Goal: Information Seeking & Learning: Learn about a topic

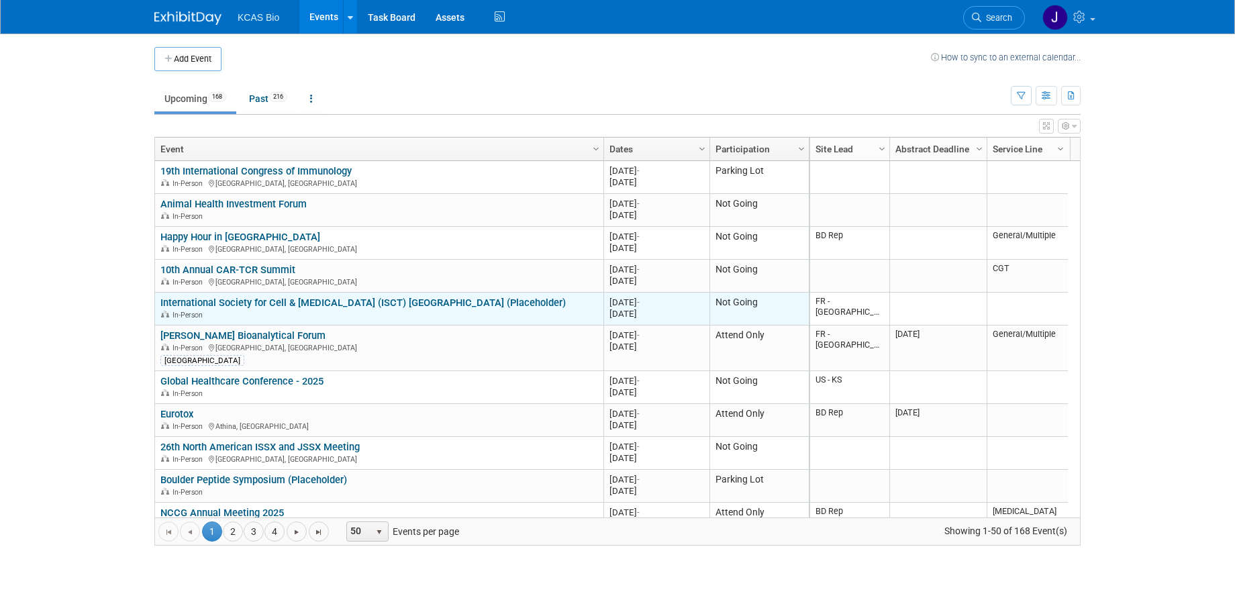
scroll to position [81, 0]
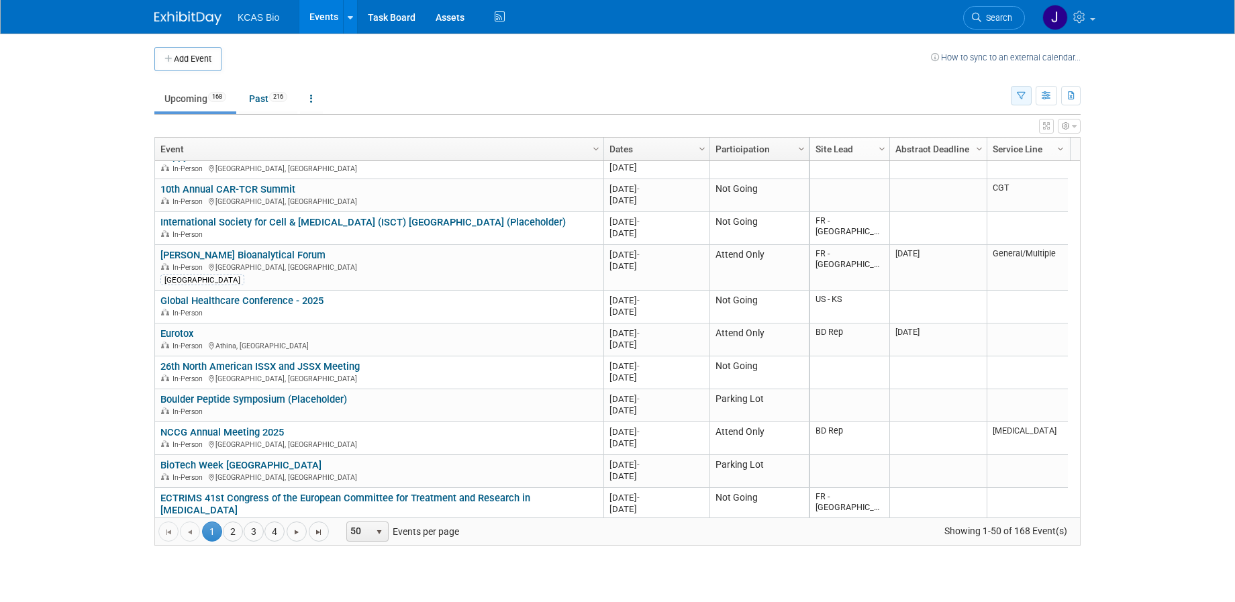
click at [1017, 93] on icon "button" at bounding box center [1021, 96] width 9 height 9
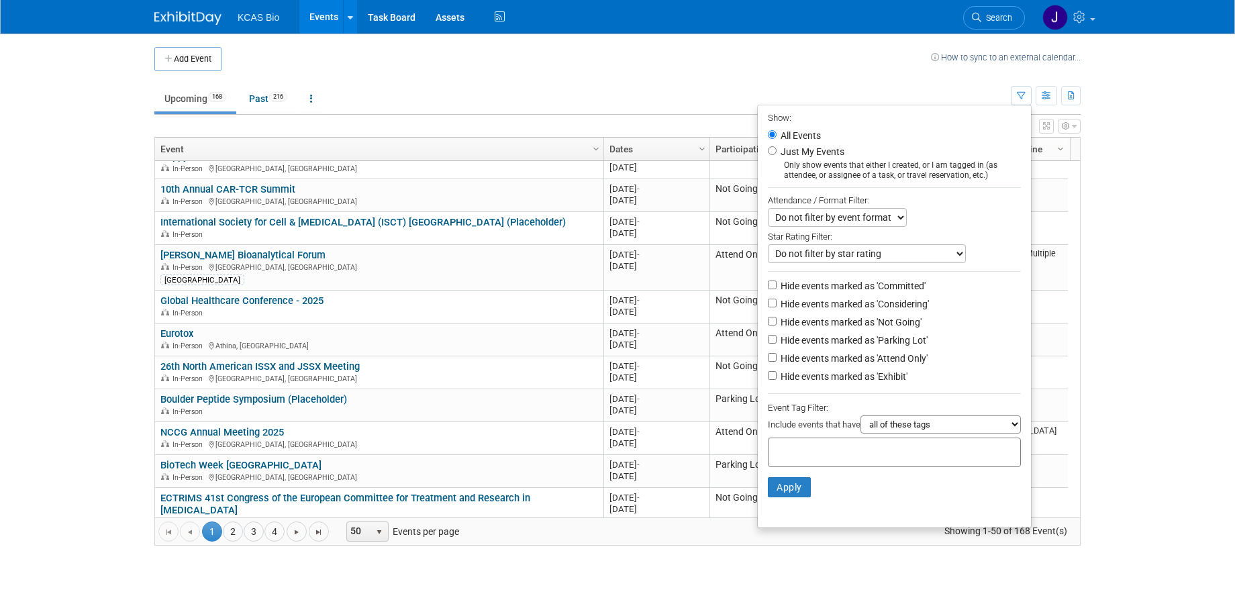
click at [758, 332] on li "Hide events marked as 'Not Going'" at bounding box center [894, 323] width 273 height 18
click at [768, 343] on input "Hide events marked as 'Parking Lot'" at bounding box center [772, 339] width 9 height 9
checkbox input "true"
click at [768, 325] on input "Hide events marked as 'Not Going'" at bounding box center [772, 321] width 9 height 9
checkbox input "true"
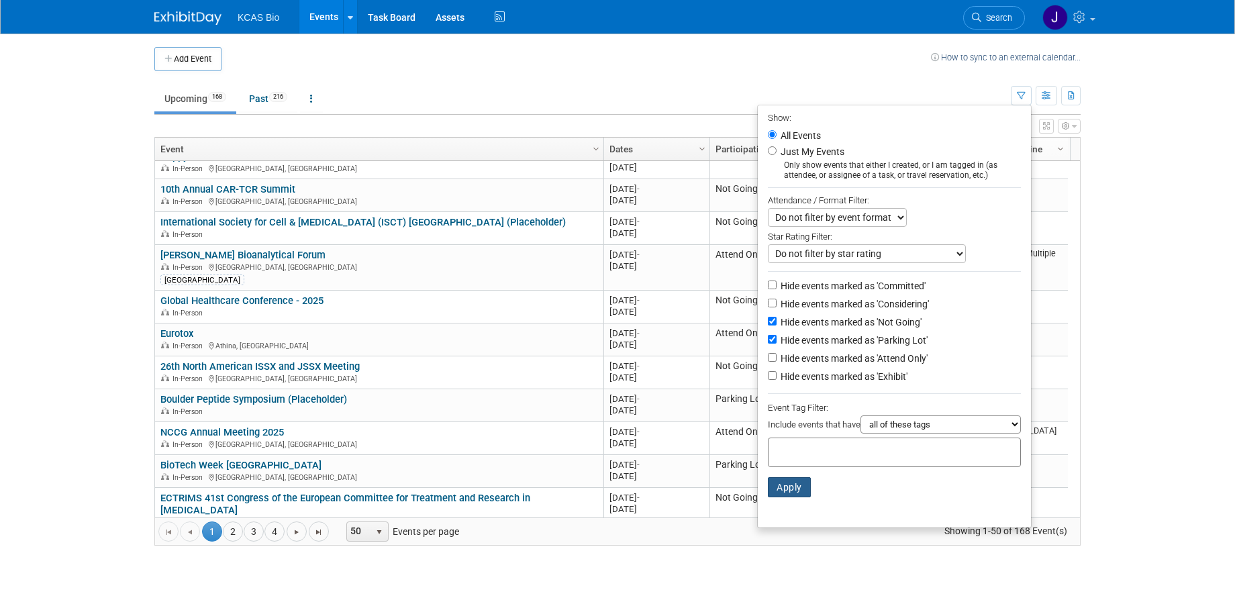
click at [789, 495] on button "Apply" at bounding box center [789, 487] width 43 height 20
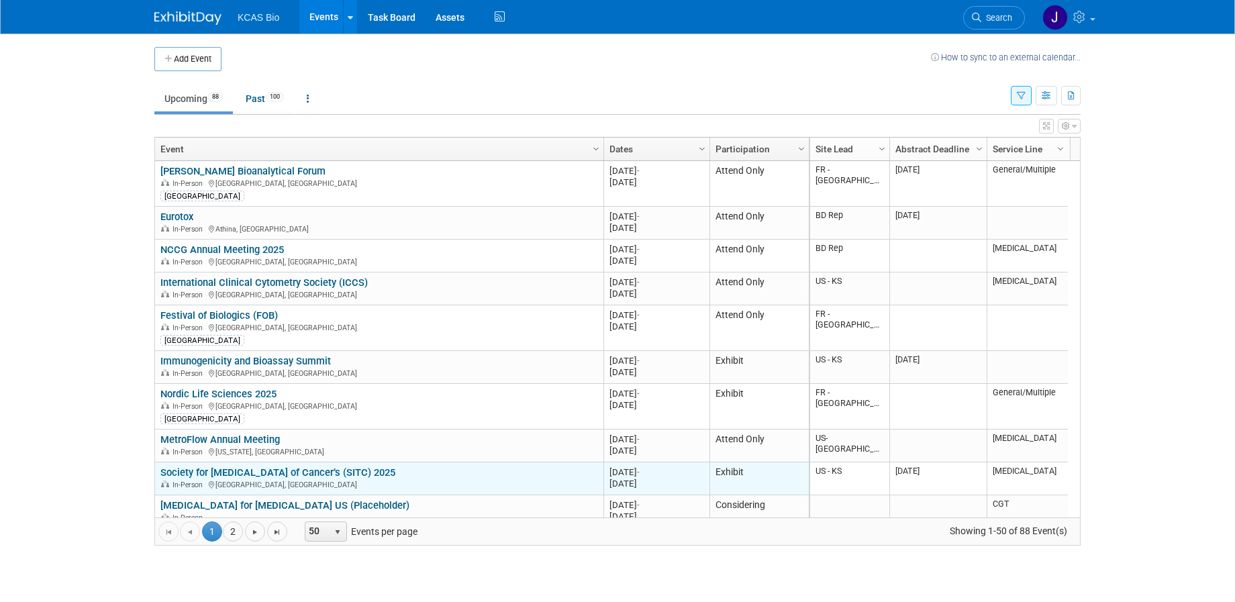
click at [340, 470] on link "Society for [MEDICAL_DATA] of Cancer’s (SITC) 2025" at bounding box center [277, 472] width 235 height 12
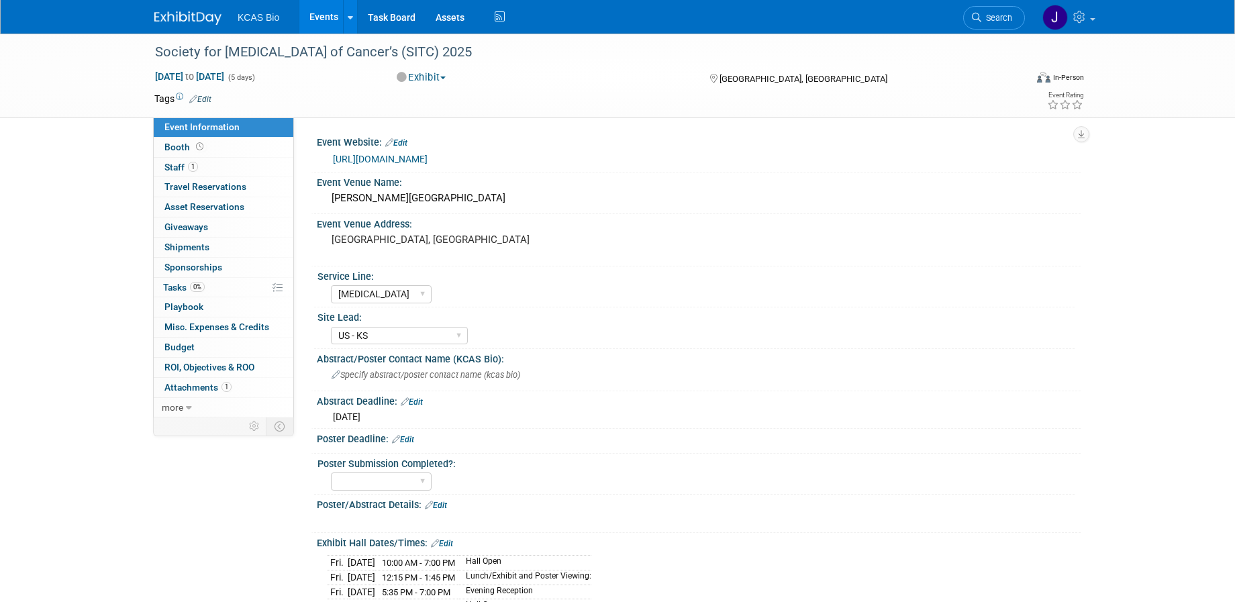
select select "[MEDICAL_DATA]"
select select "US - KS"
click at [179, 168] on span "Staff 1" at bounding box center [181, 167] width 34 height 11
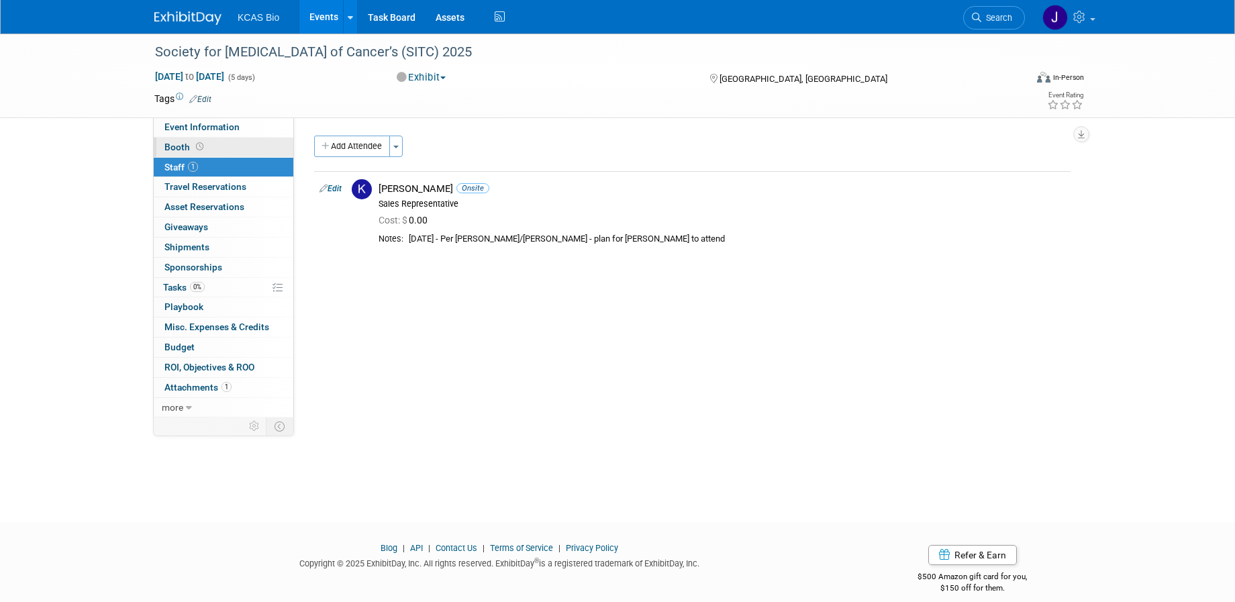
click at [183, 146] on span "Booth" at bounding box center [185, 147] width 42 height 11
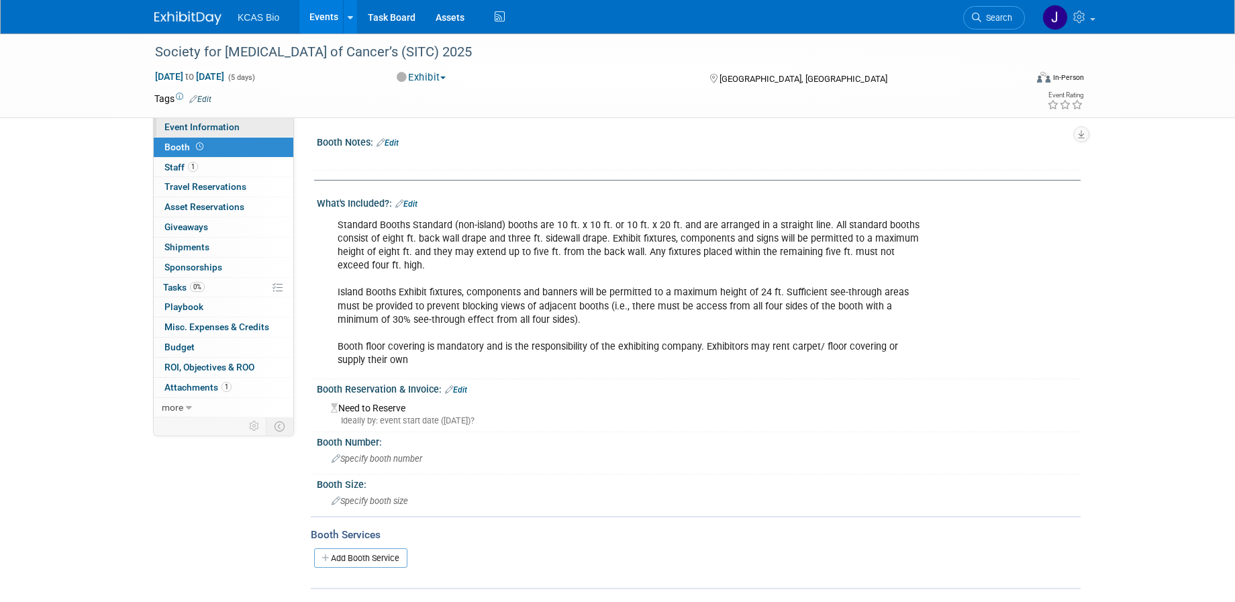
drag, startPoint x: 221, startPoint y: 121, endPoint x: 228, endPoint y: 126, distance: 8.7
click at [221, 121] on span "Event Information" at bounding box center [201, 126] width 75 height 11
select select "[MEDICAL_DATA]"
select select "US - KS"
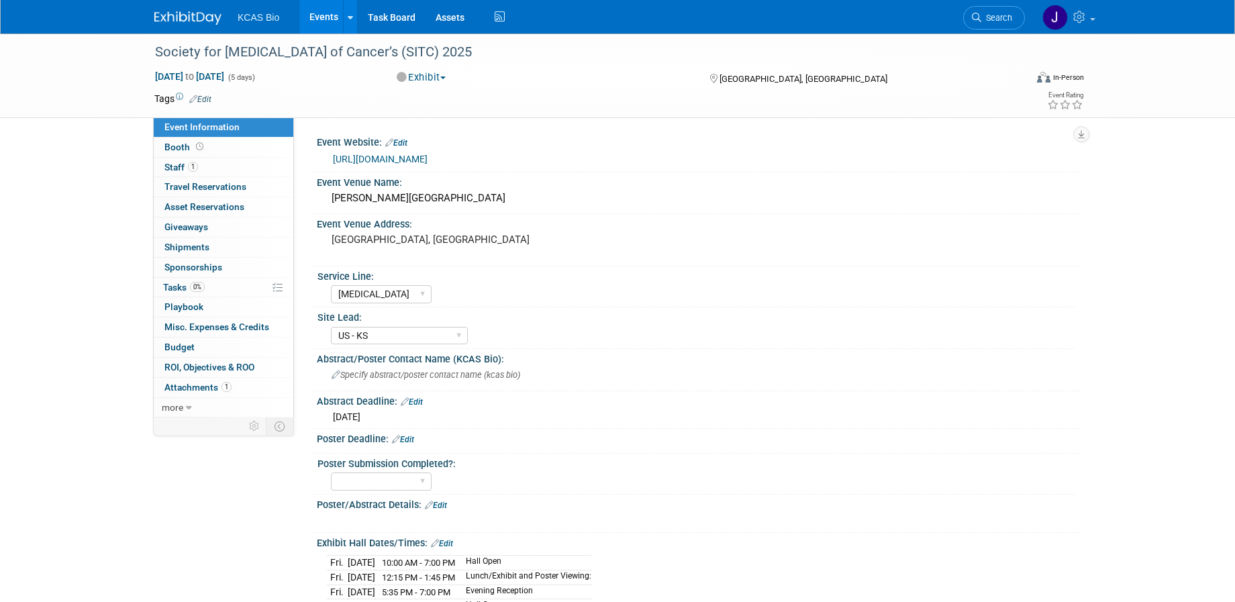
click at [427, 157] on link "[URL][DOMAIN_NAME]" at bounding box center [380, 159] width 95 height 11
click at [188, 165] on span "1" at bounding box center [193, 167] width 10 height 10
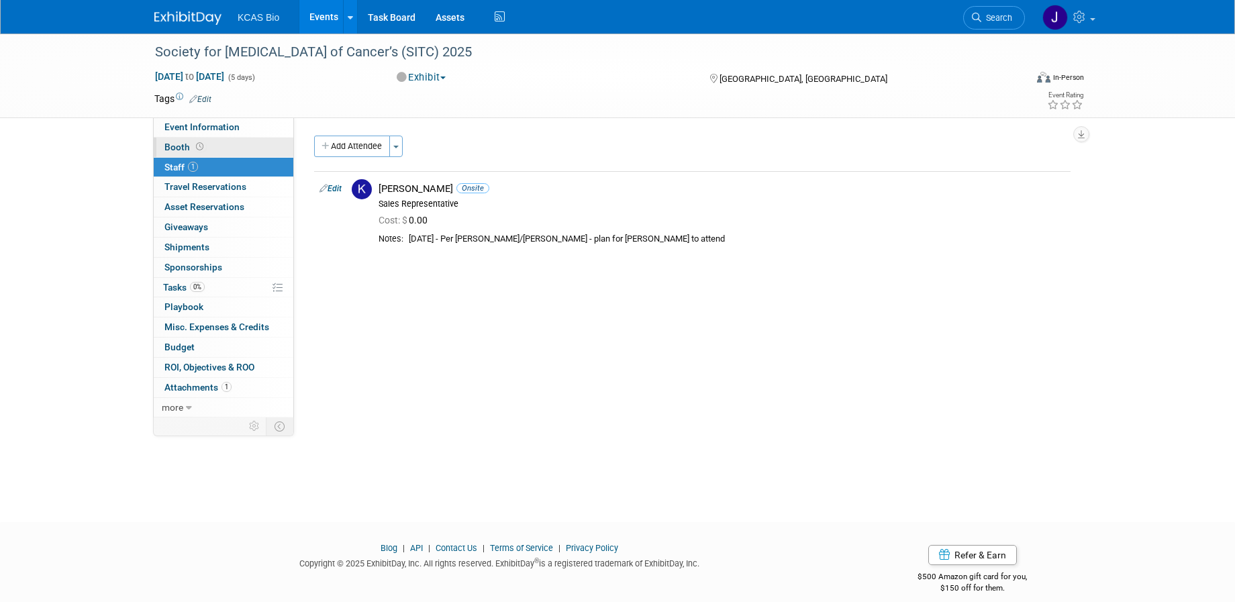
click at [185, 146] on span "Booth" at bounding box center [185, 147] width 42 height 11
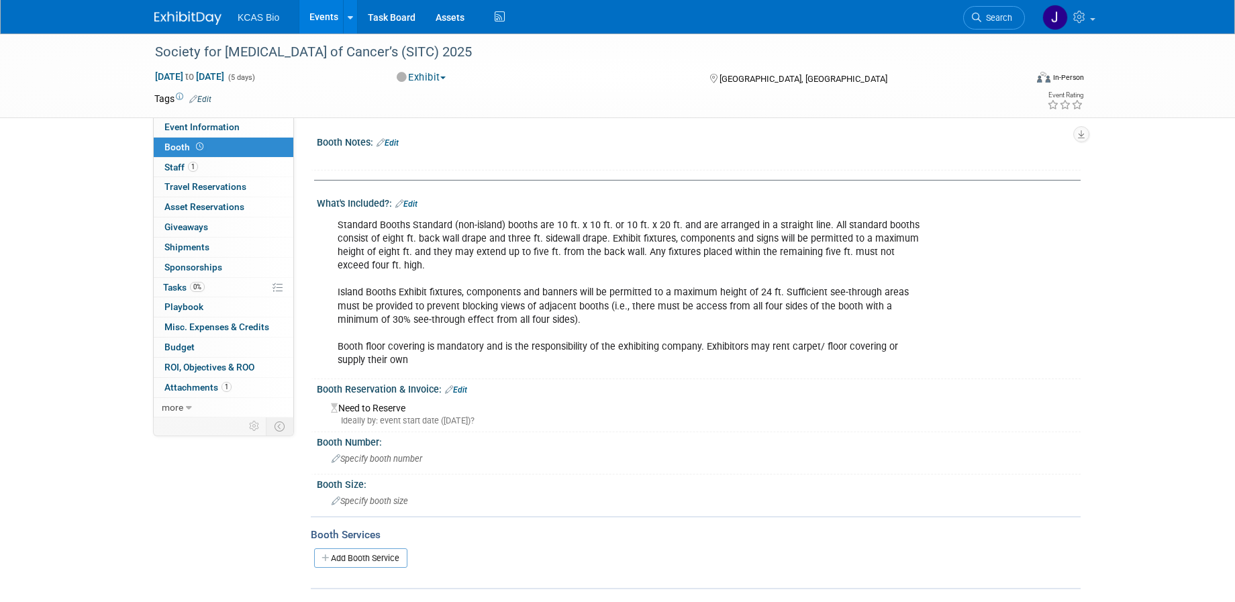
click at [35, 138] on div "Society for Immunotherapy of Cancer’s (SITC) 2025 Nov 5, 2025 to Nov 9, 2025 (5…" at bounding box center [617, 325] width 1235 height 582
click at [192, 166] on span "1" at bounding box center [193, 167] width 10 height 10
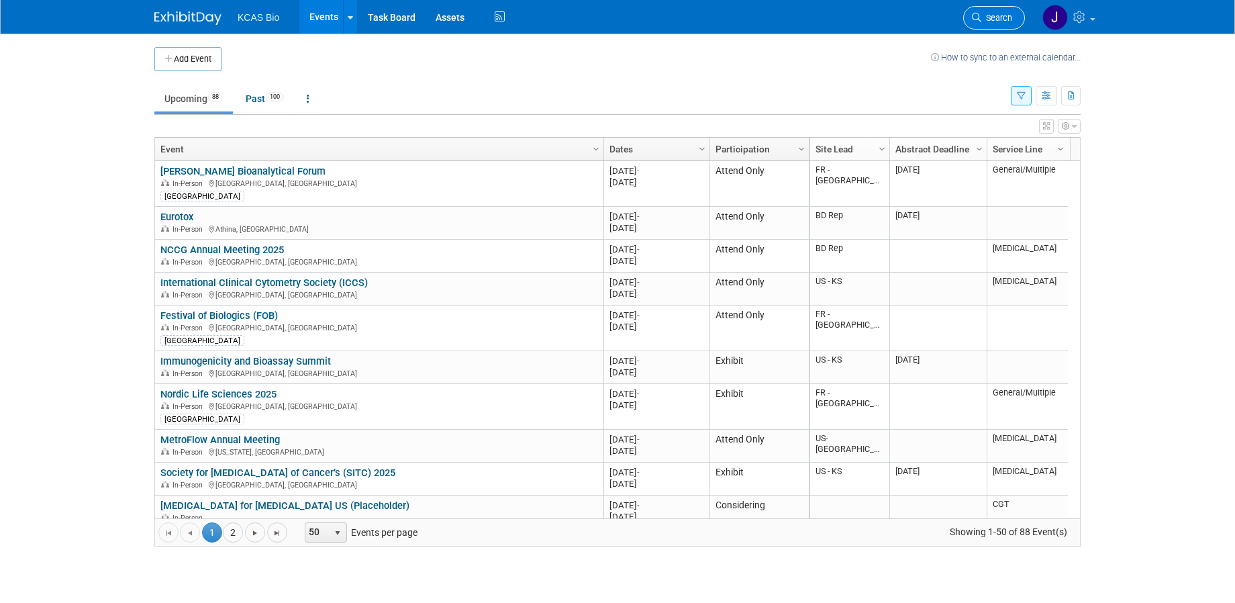
click at [988, 21] on span "Search" at bounding box center [996, 18] width 31 height 10
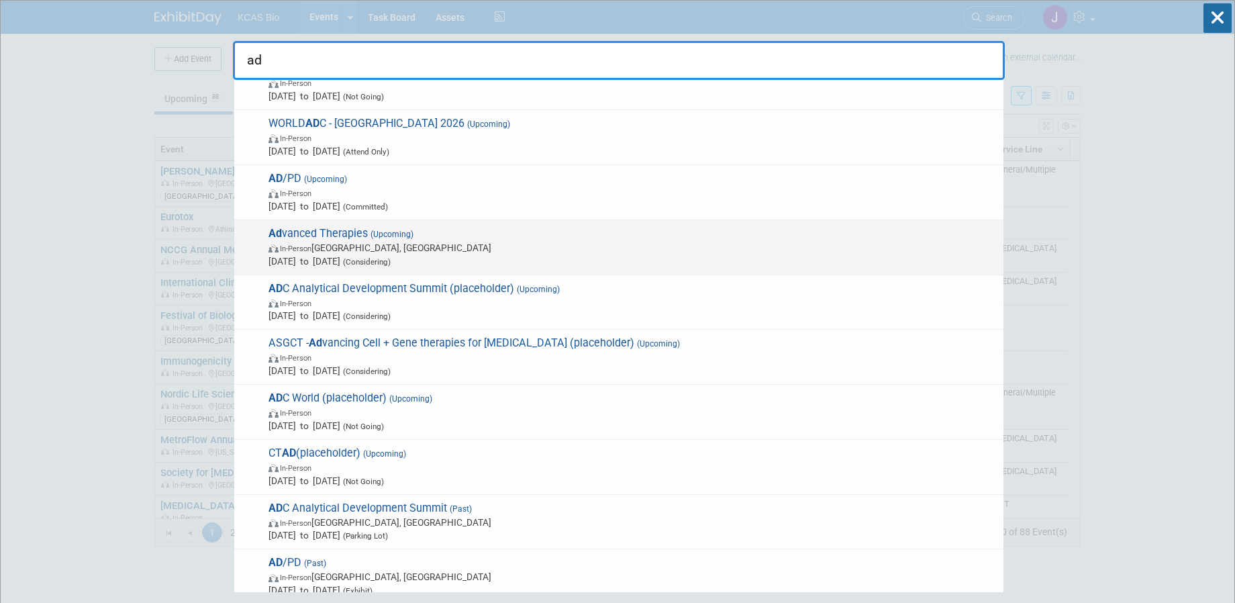
scroll to position [201, 0]
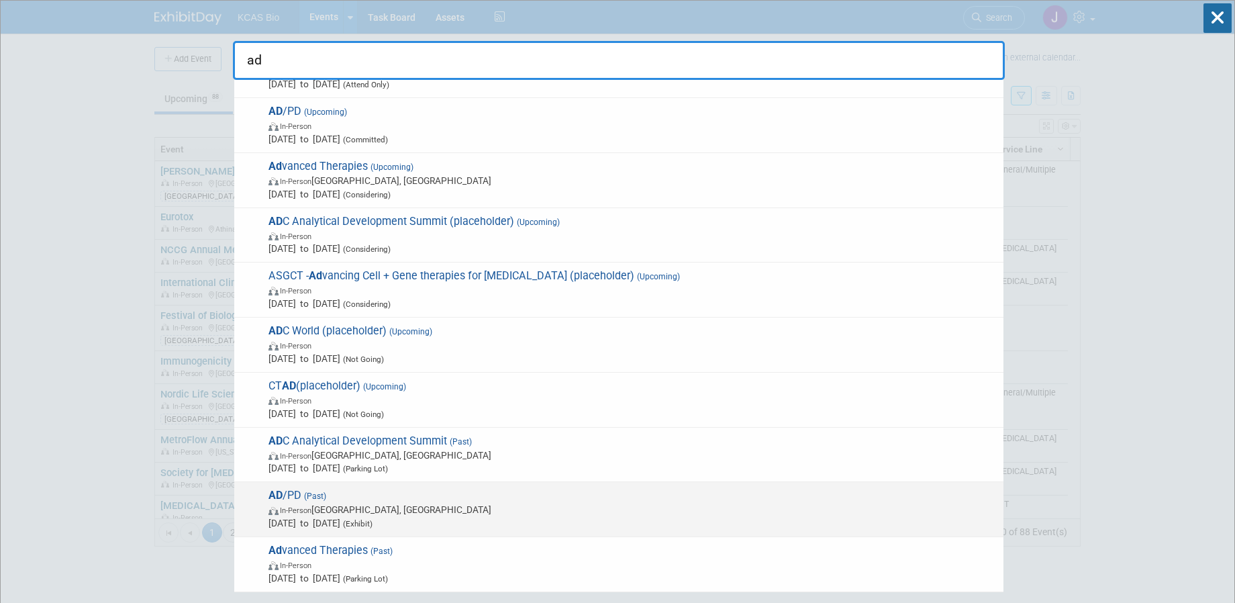
type input "ad"
click at [434, 501] on span "AD /PD (Past) In-Person Wien, Austria Apr 1, 2025 to Apr 5, 2025 (Exhibit)" at bounding box center [630, 509] width 732 height 41
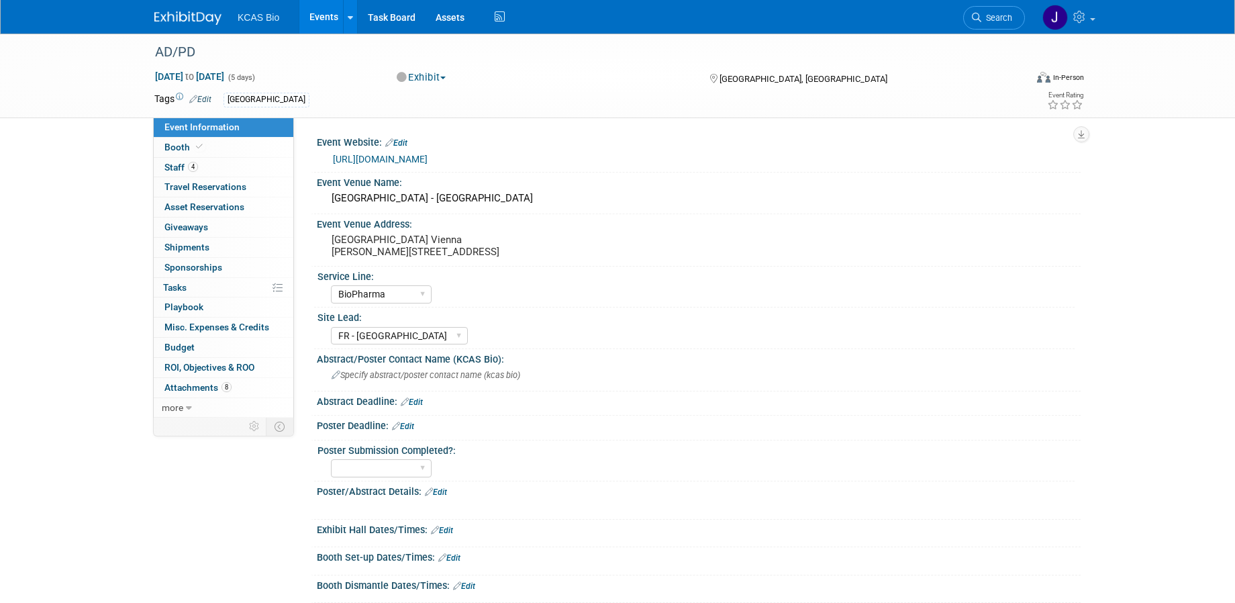
select select "BioPharma"
select select "FR - [GEOGRAPHIC_DATA]"
click at [993, 21] on span "Search" at bounding box center [996, 18] width 31 height 10
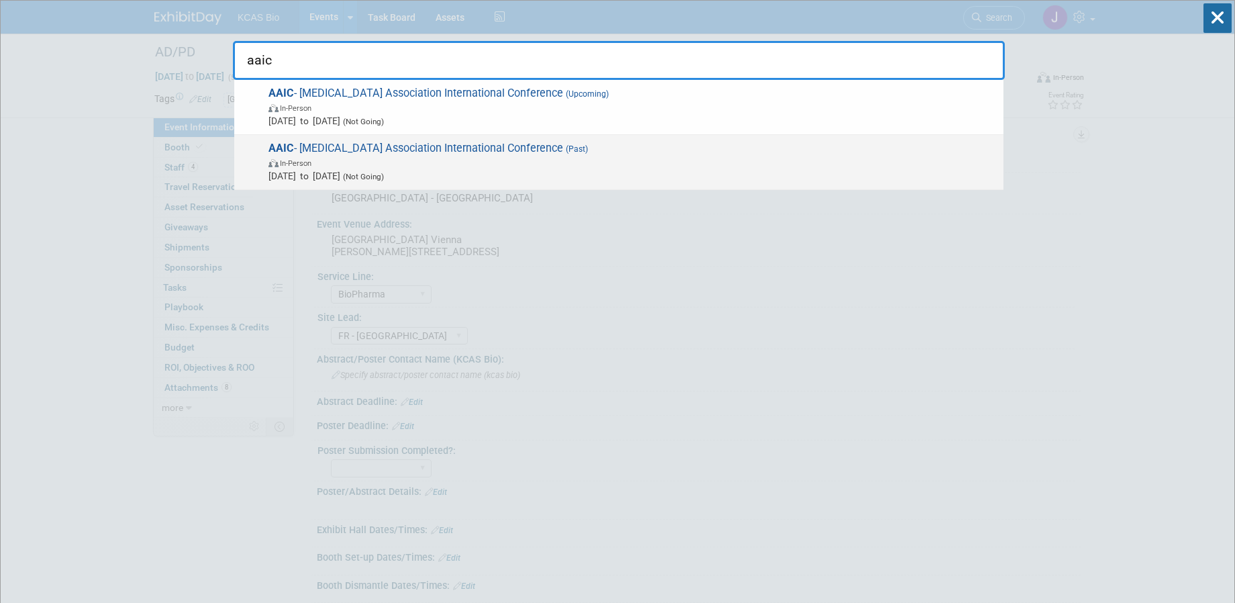
type input "aaic"
click at [476, 155] on span "AAIC - Alzheimer's Association International Conference (Past) In-Person Jul 27…" at bounding box center [630, 162] width 732 height 41
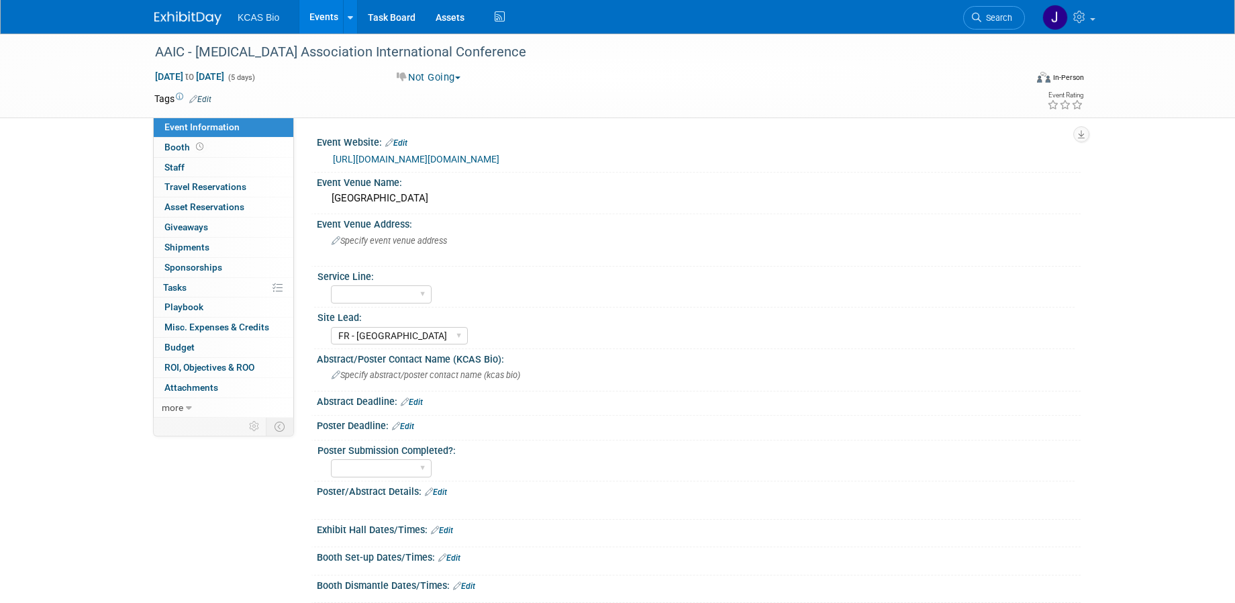
select select "FR - [GEOGRAPHIC_DATA]"
click at [997, 17] on span "Search" at bounding box center [996, 18] width 31 height 10
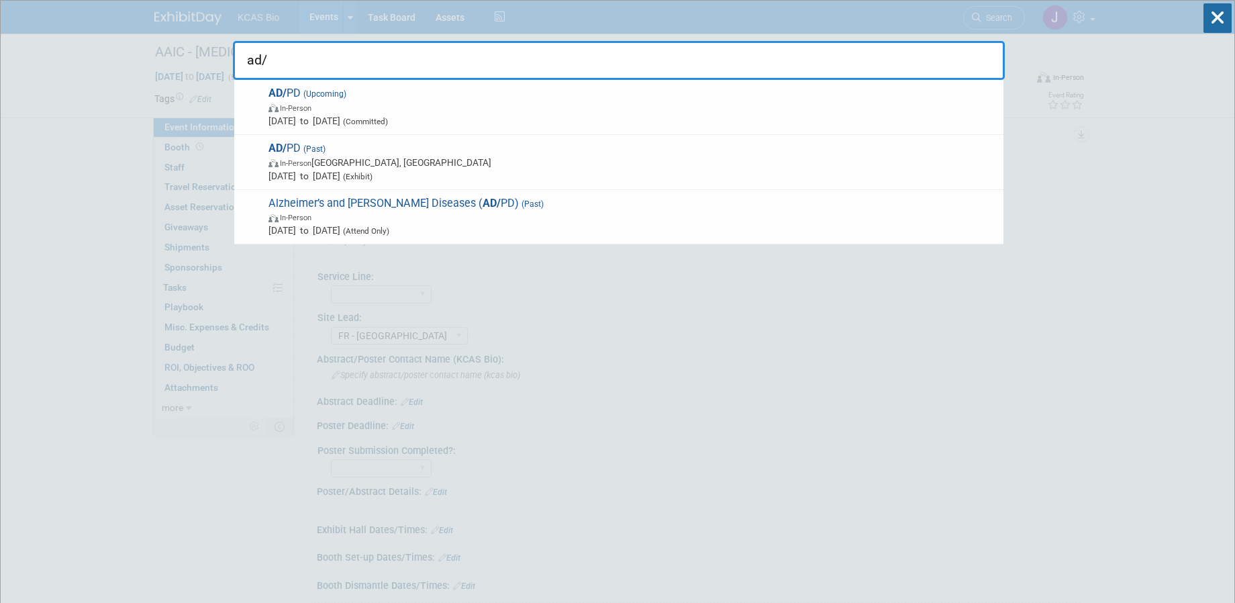
type input "ad/"
click at [508, 154] on span "AD/ PD (Past) In-Person Wien, Austria Apr 1, 2025 to Apr 5, 2025 (Exhibit)" at bounding box center [630, 162] width 732 height 41
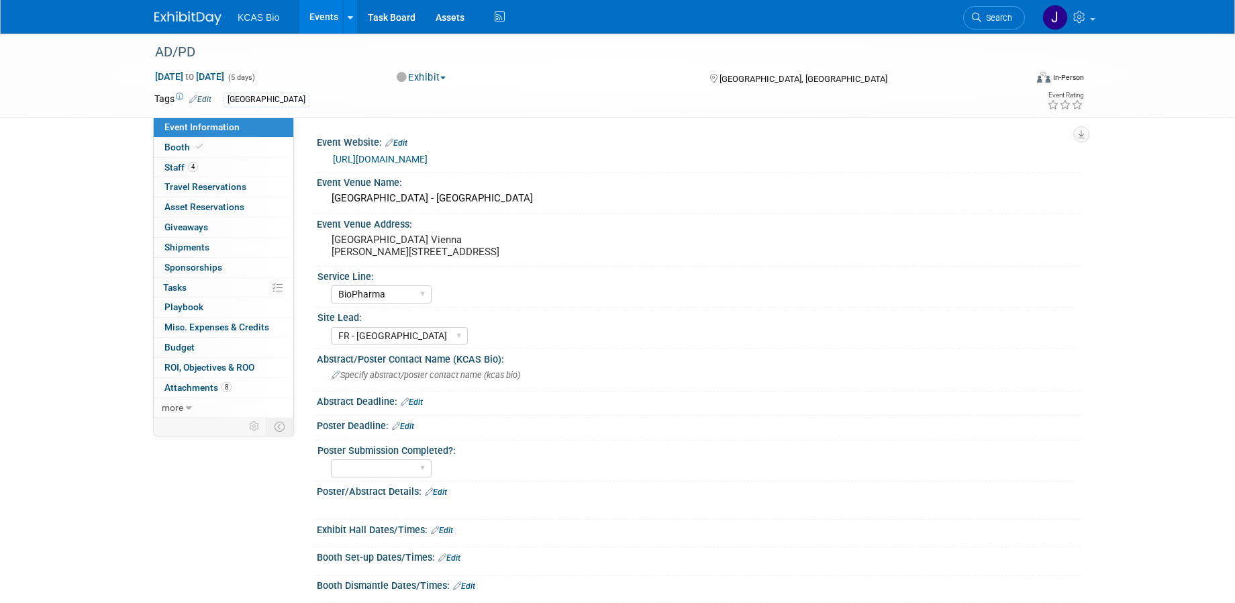
select select "BioPharma"
select select "FR - [GEOGRAPHIC_DATA]"
click at [1005, 13] on span "Search" at bounding box center [996, 18] width 31 height 10
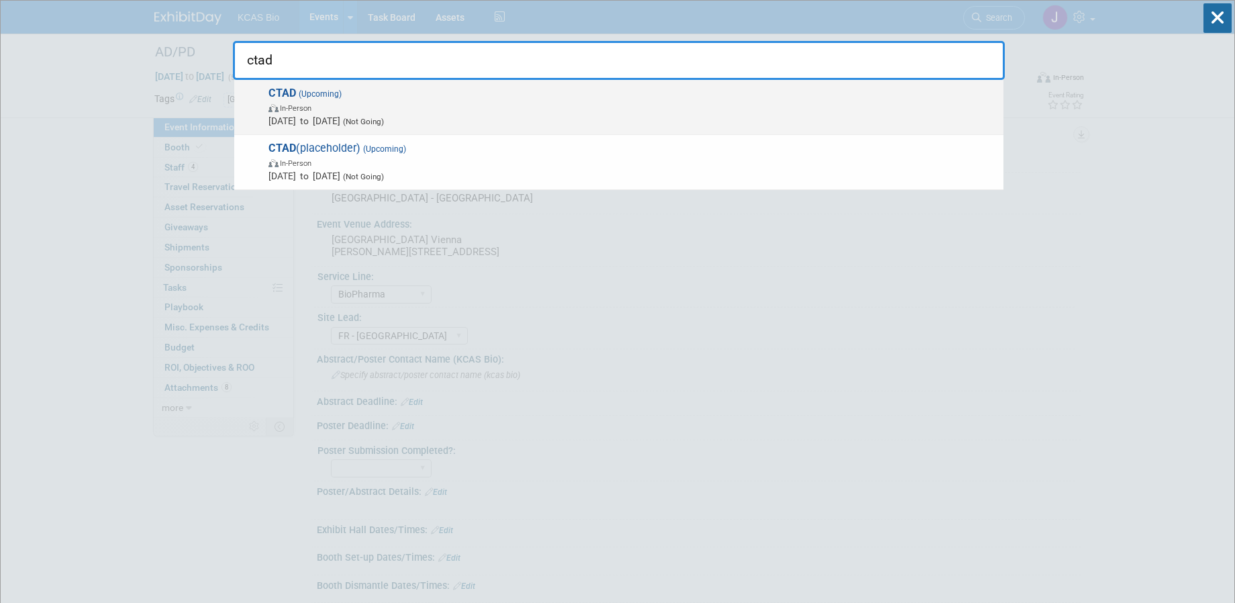
type input "ctad"
click at [464, 101] on span "In-Person" at bounding box center [632, 107] width 728 height 13
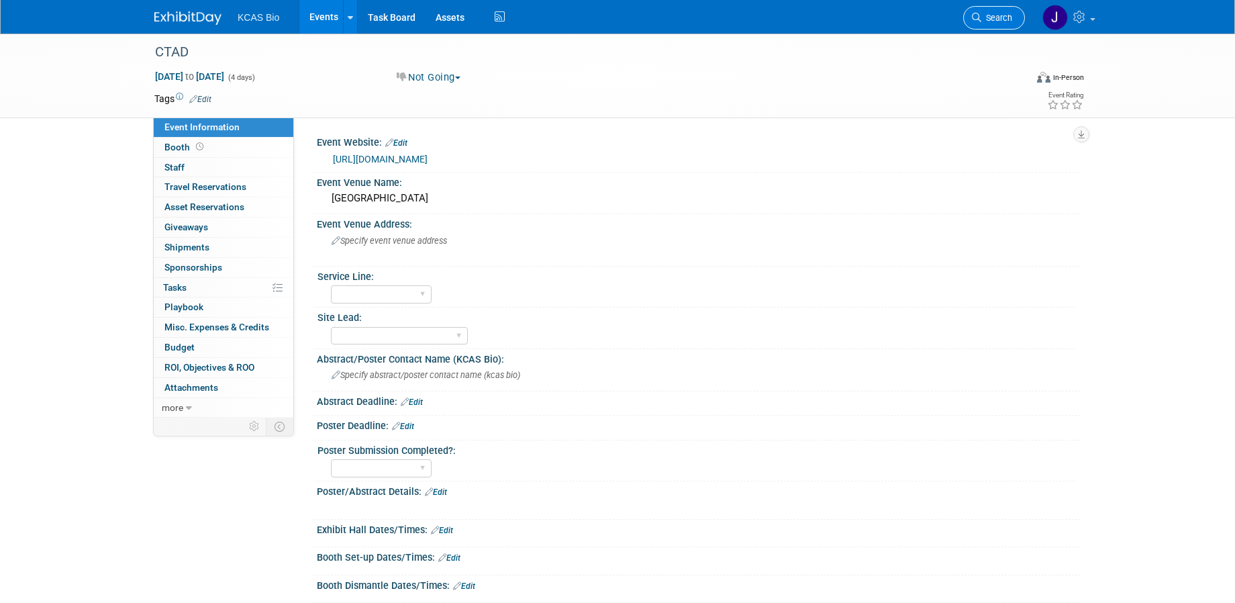
click at [997, 13] on span "Search" at bounding box center [996, 18] width 31 height 10
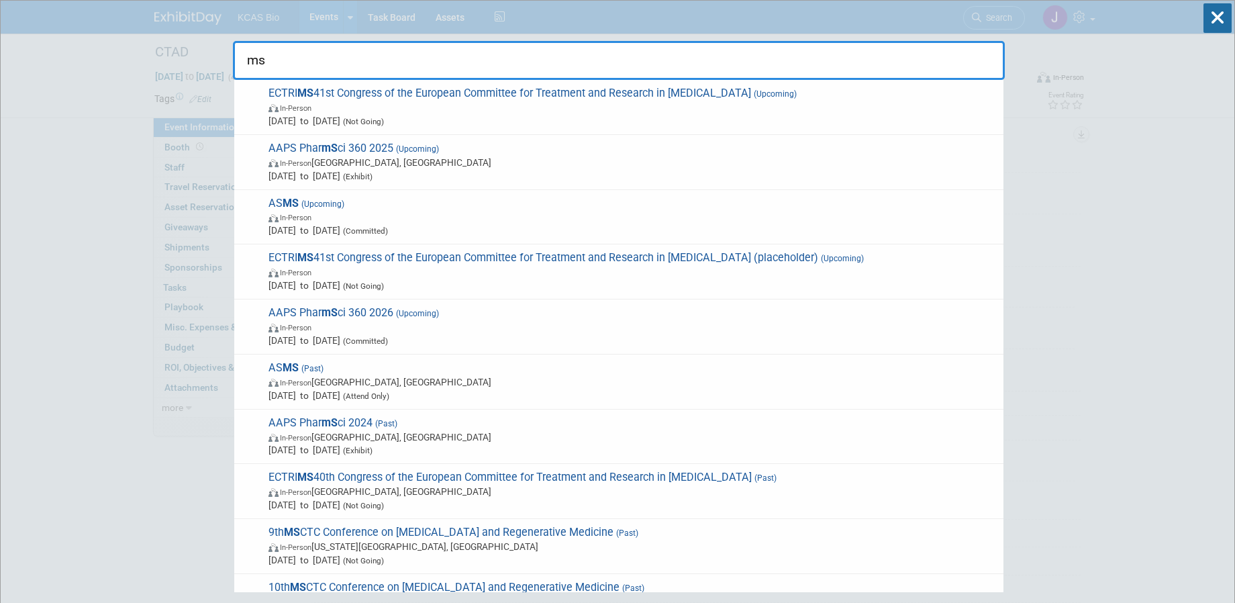
type input "m"
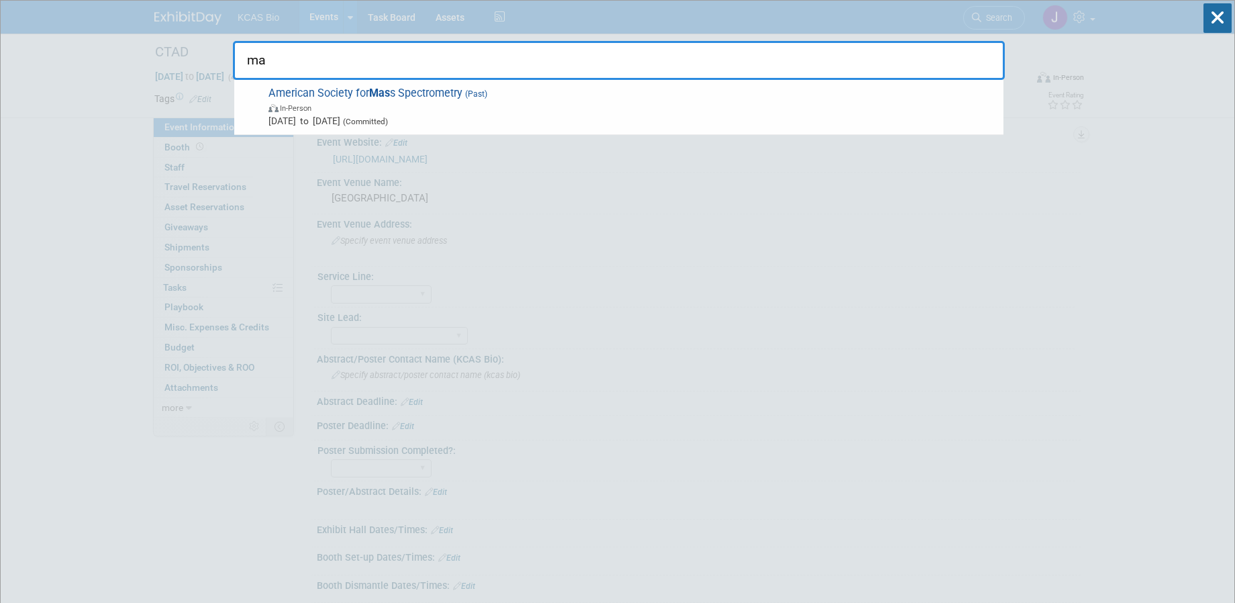
type input "m"
